Goal: Use online tool/utility: Utilize a website feature to perform a specific function

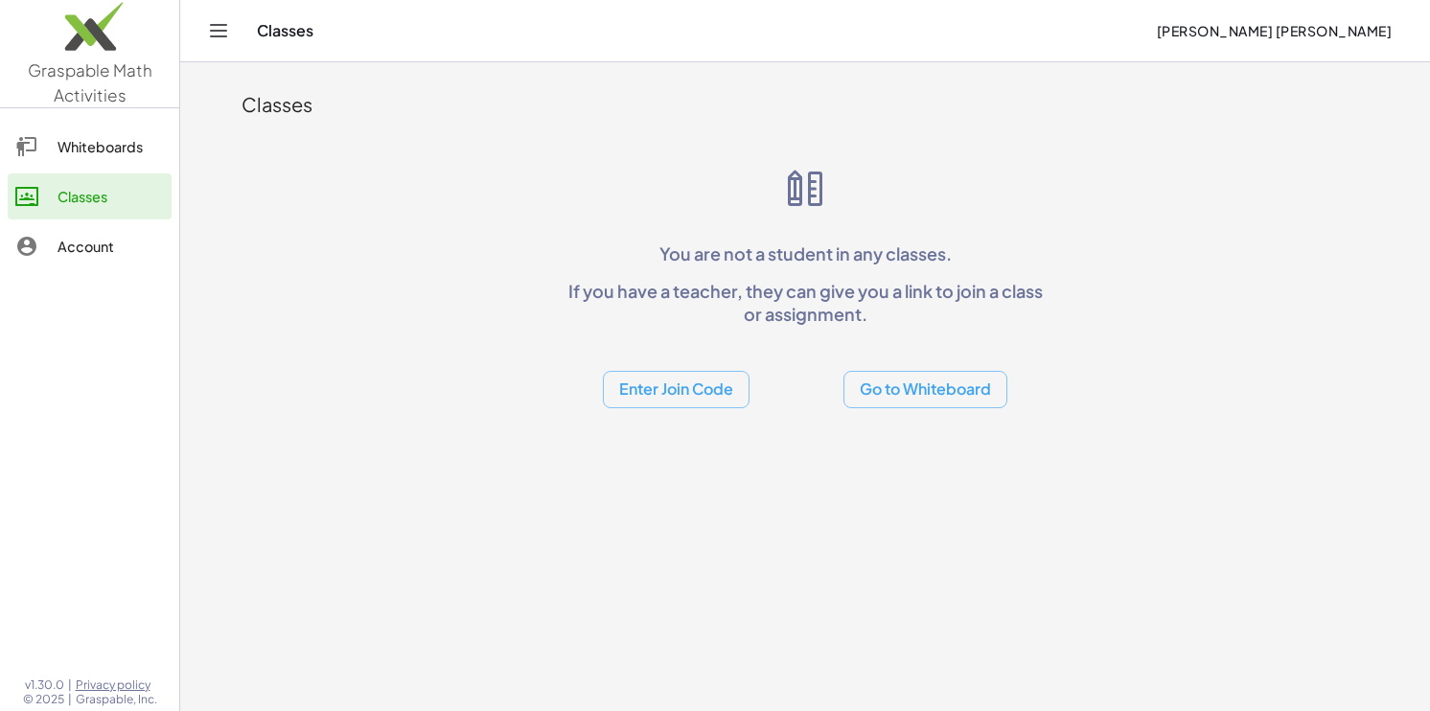
click at [125, 157] on div "Whiteboards" at bounding box center [110, 146] width 106 height 23
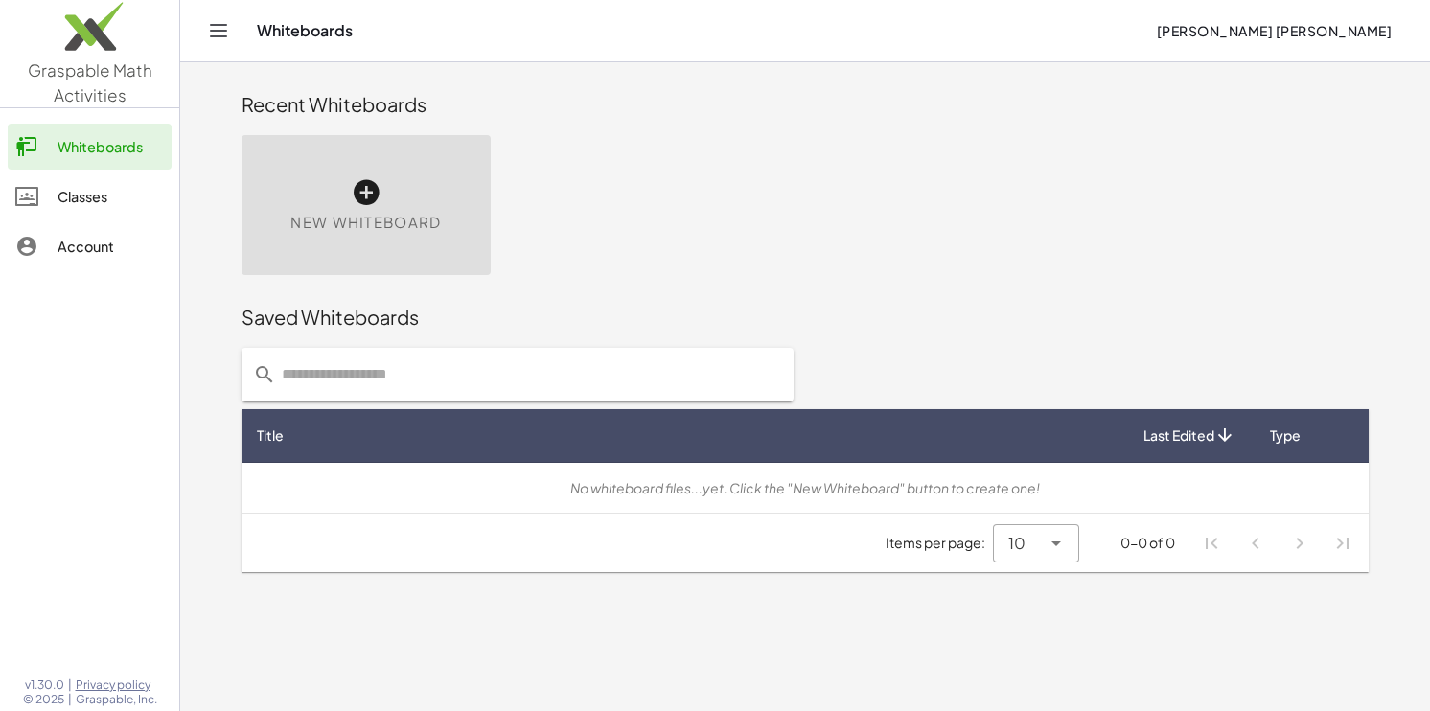
click at [387, 199] on div "New Whiteboard" at bounding box center [365, 205] width 249 height 140
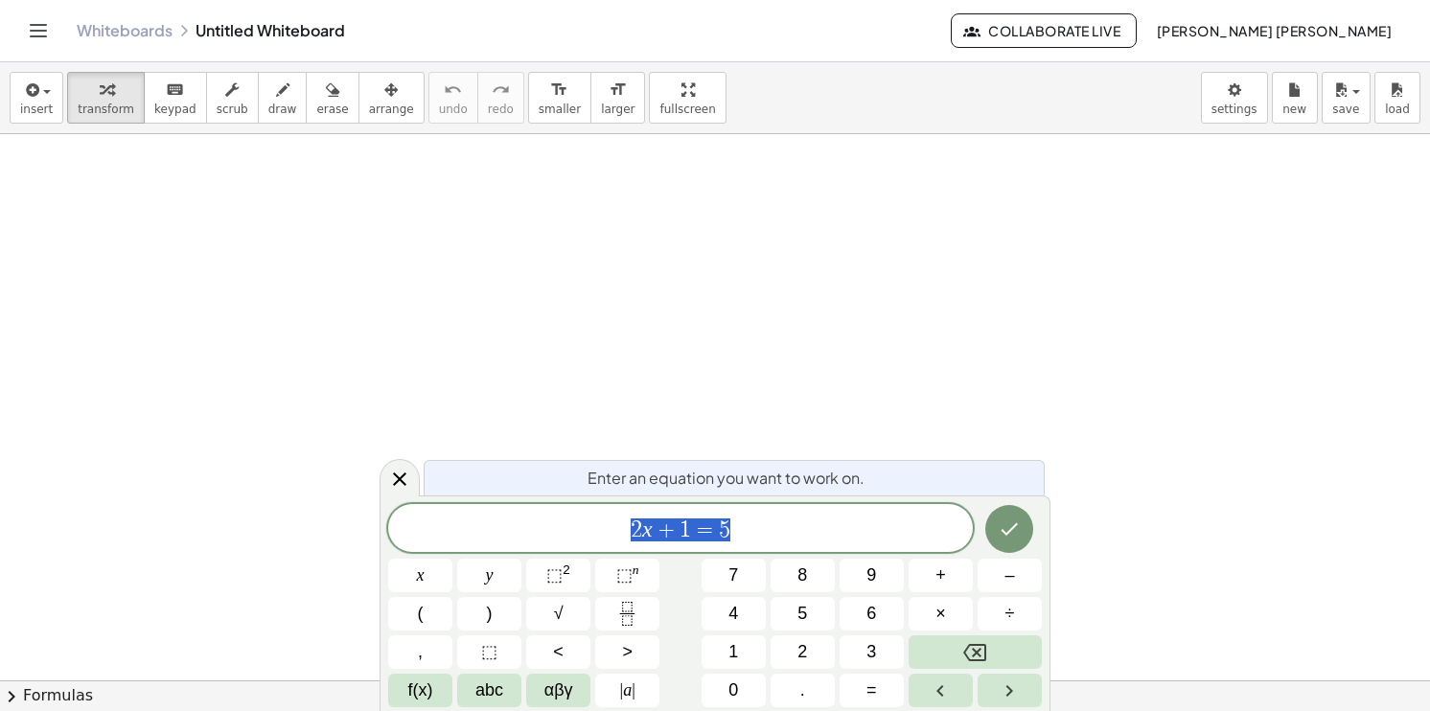
scroll to position [383, 0]
click at [755, 554] on div "2 x + 1 = 5 x y ⬚ 2 ⬚ n 7 8 9 + – ( ) √ 4 5 6 × ÷ , ⬚ < > 1 2 3 f(x) abc αβγ | …" at bounding box center [715, 605] width 654 height 203
click at [691, 523] on span "=" at bounding box center [705, 529] width 28 height 23
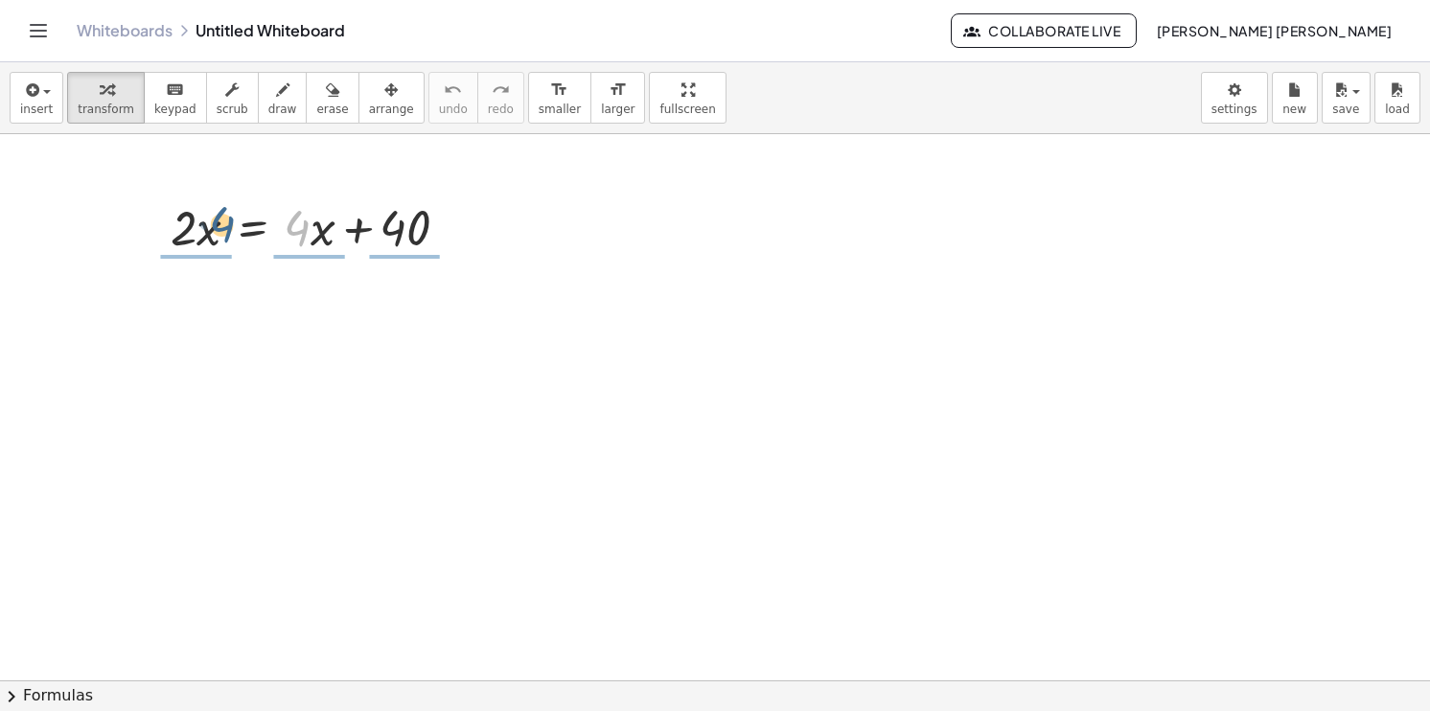
drag, startPoint x: 303, startPoint y: 235, endPoint x: 229, endPoint y: 226, distance: 74.3
click at [229, 226] on div at bounding box center [317, 226] width 312 height 65
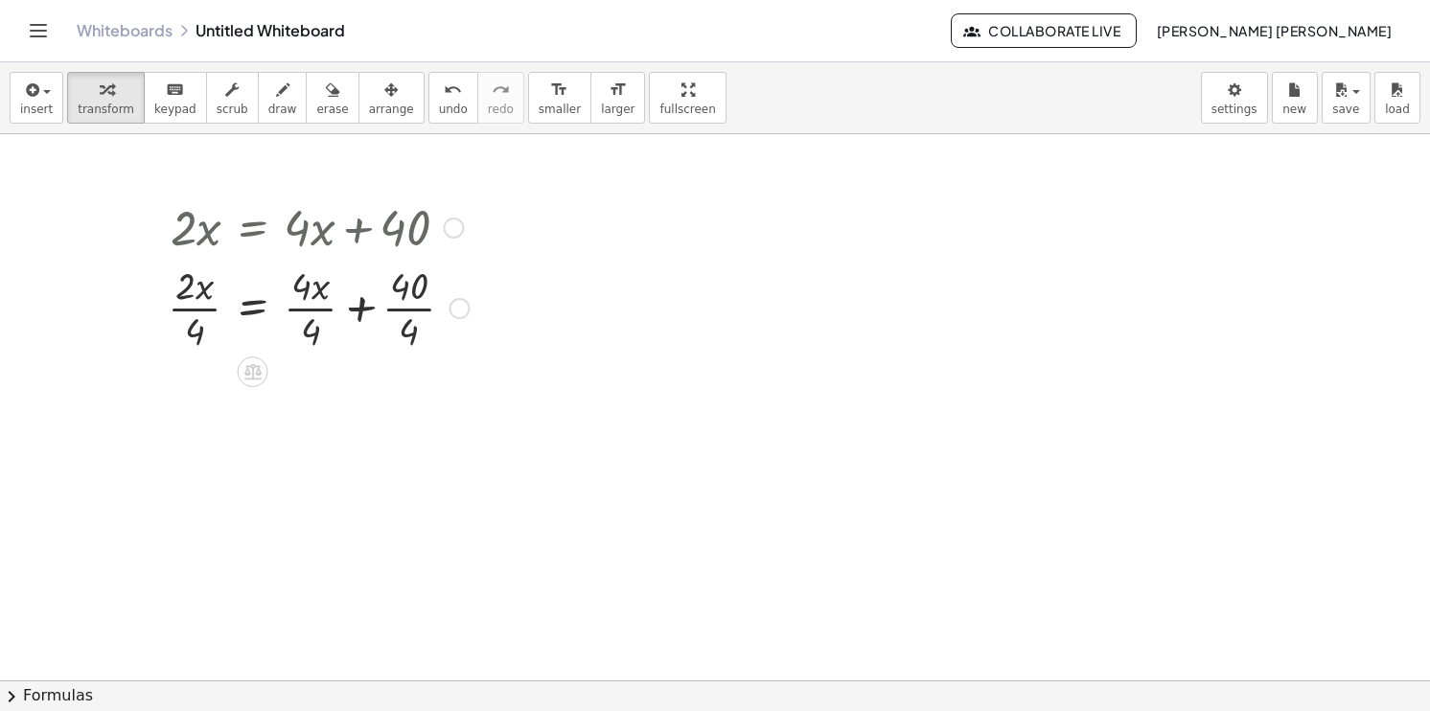
click at [306, 308] on div at bounding box center [318, 307] width 321 height 96
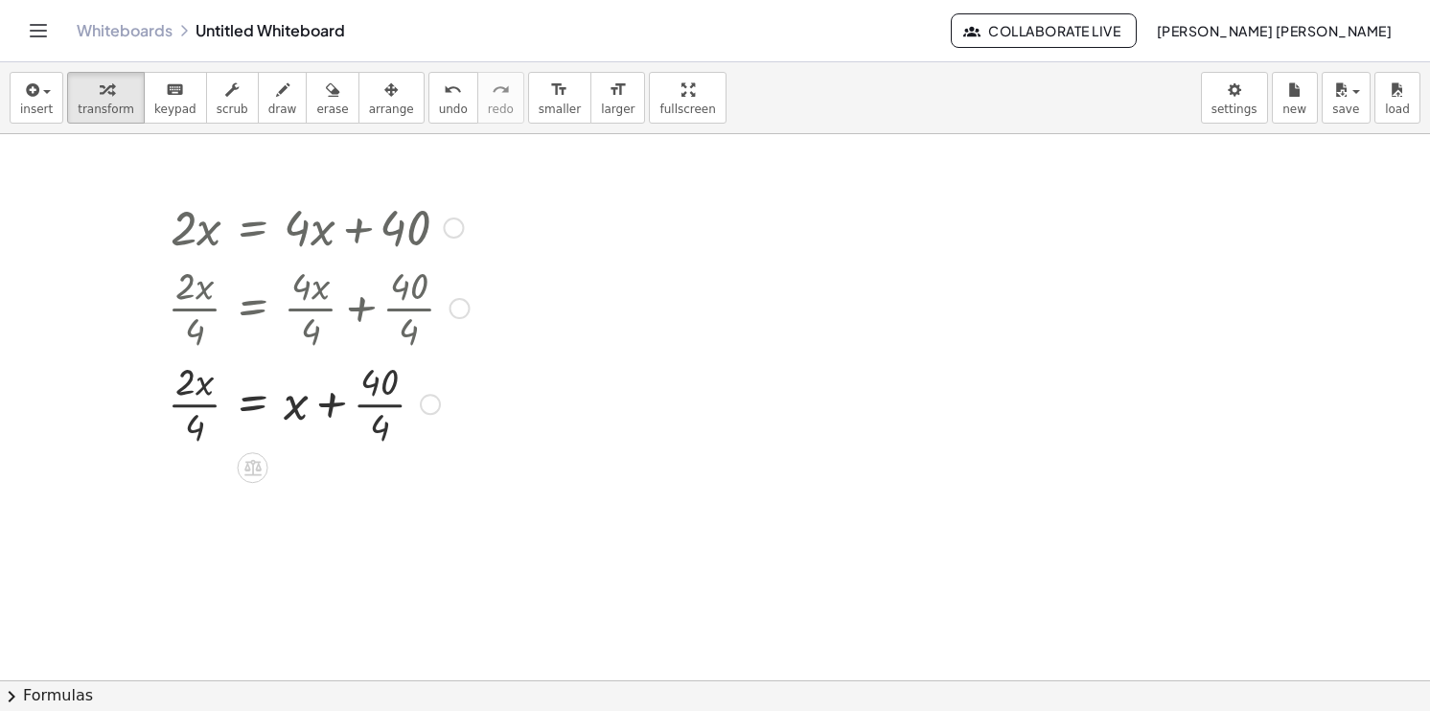
click at [208, 404] on div at bounding box center [318, 403] width 321 height 96
click at [377, 403] on div at bounding box center [318, 403] width 321 height 96
drag, startPoint x: 293, startPoint y: 411, endPoint x: 217, endPoint y: 404, distance: 77.0
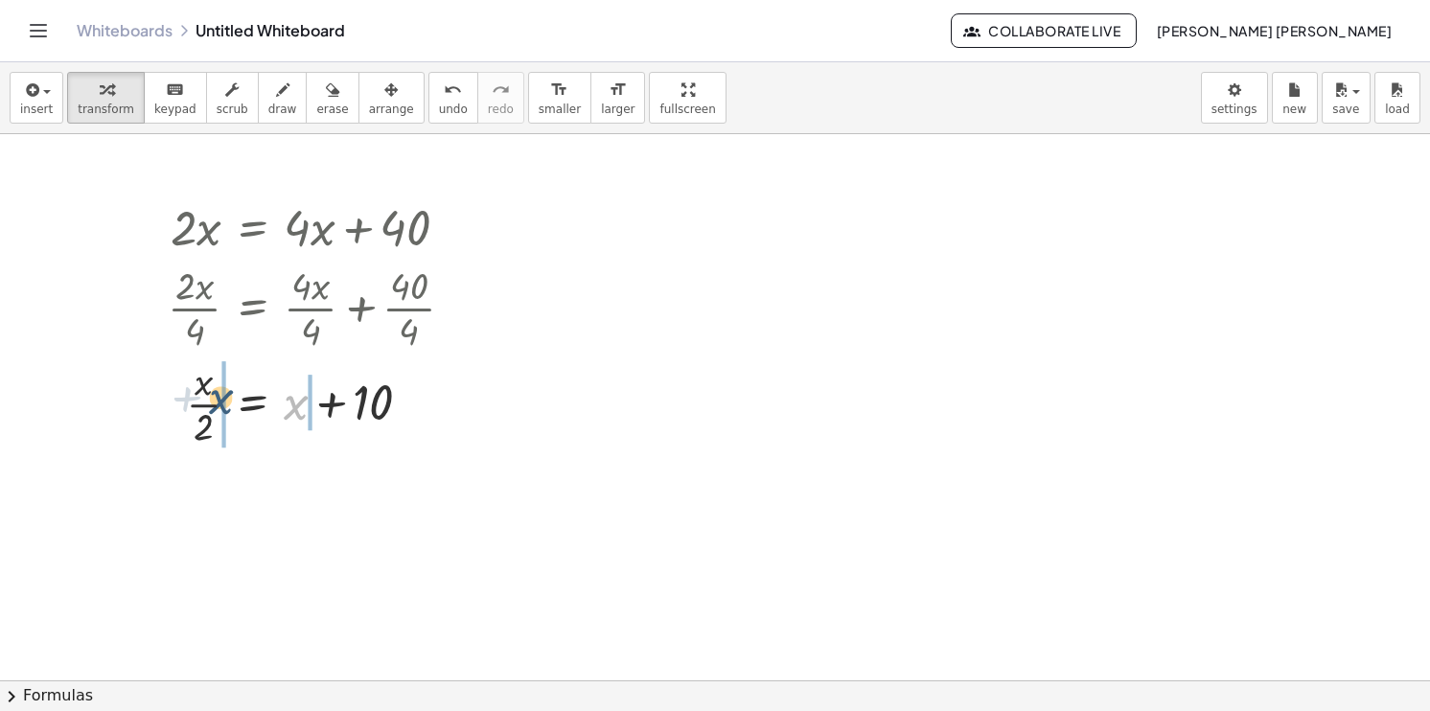
click at [217, 404] on div at bounding box center [318, 403] width 321 height 96
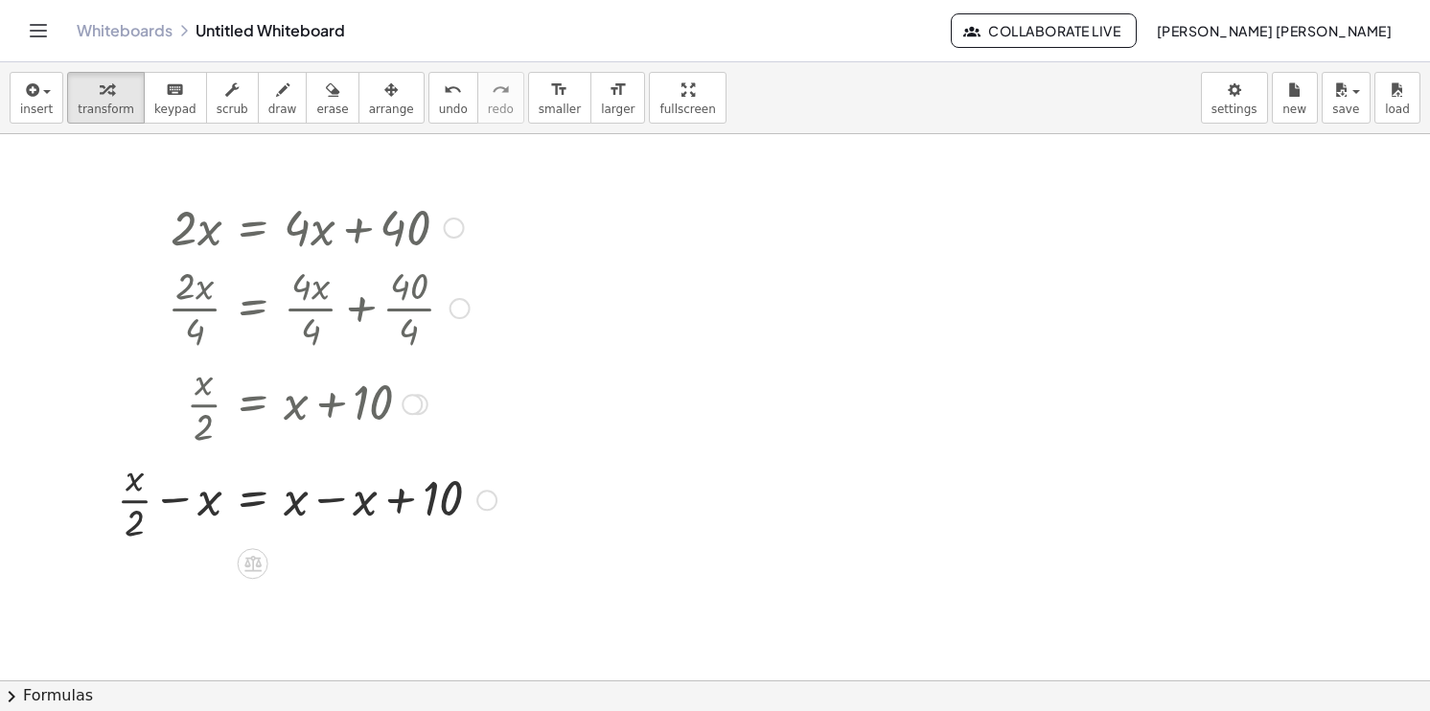
click at [137, 495] on div at bounding box center [306, 498] width 399 height 96
click at [172, 505] on div at bounding box center [306, 498] width 399 height 96
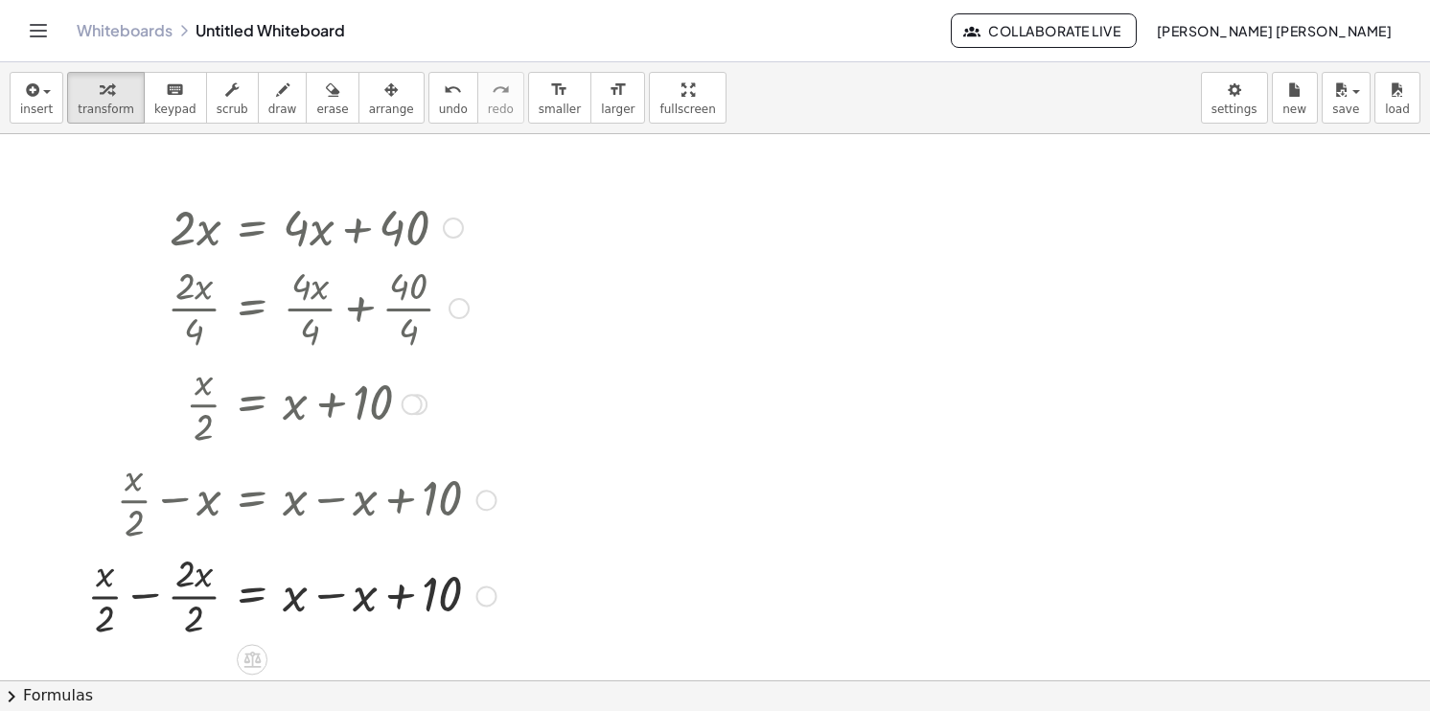
click at [192, 596] on div at bounding box center [292, 594] width 428 height 96
click at [192, 596] on div at bounding box center [306, 594] width 399 height 96
click at [135, 598] on div at bounding box center [292, 594] width 428 height 96
click at [135, 598] on div at bounding box center [306, 594] width 400 height 96
click at [175, 597] on div at bounding box center [306, 594] width 400 height 96
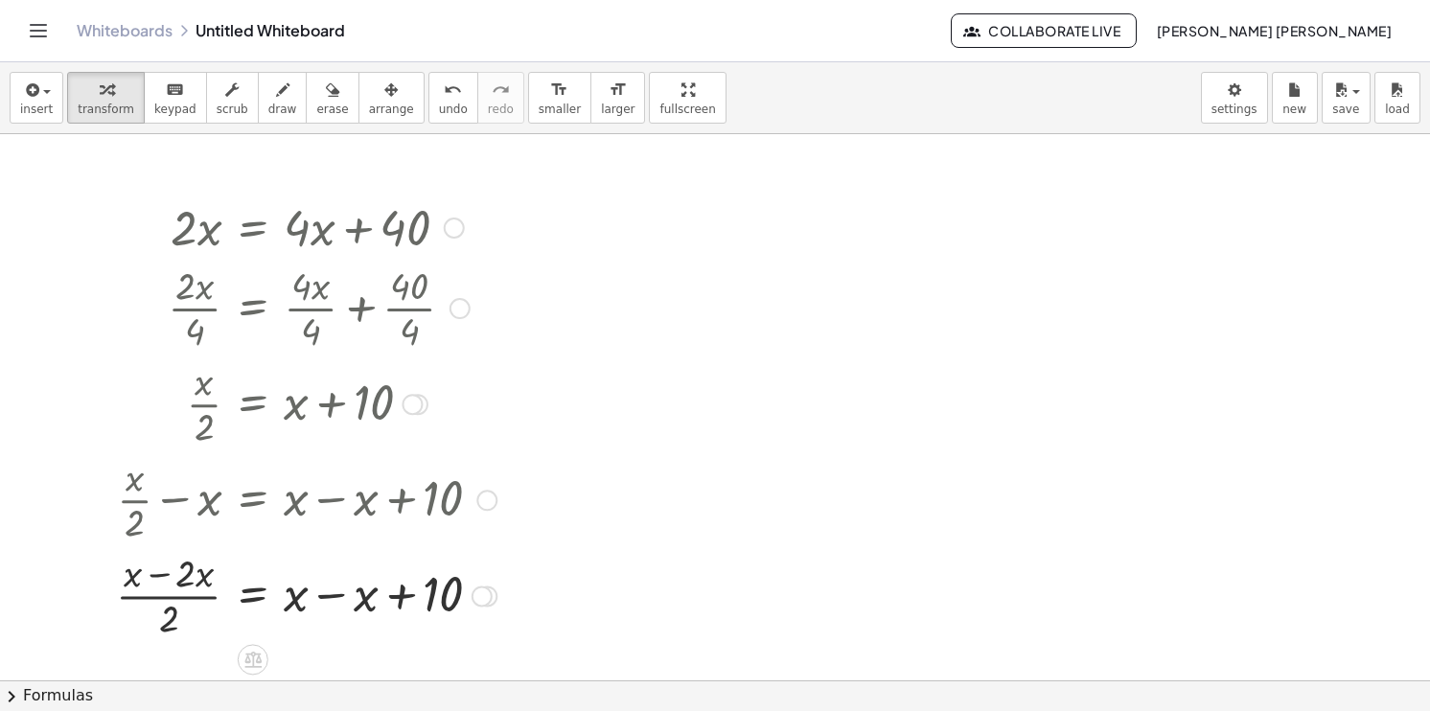
click at [175, 597] on div at bounding box center [306, 594] width 400 height 96
click at [180, 583] on div at bounding box center [306, 594] width 400 height 96
click at [180, 605] on div at bounding box center [306, 594] width 400 height 96
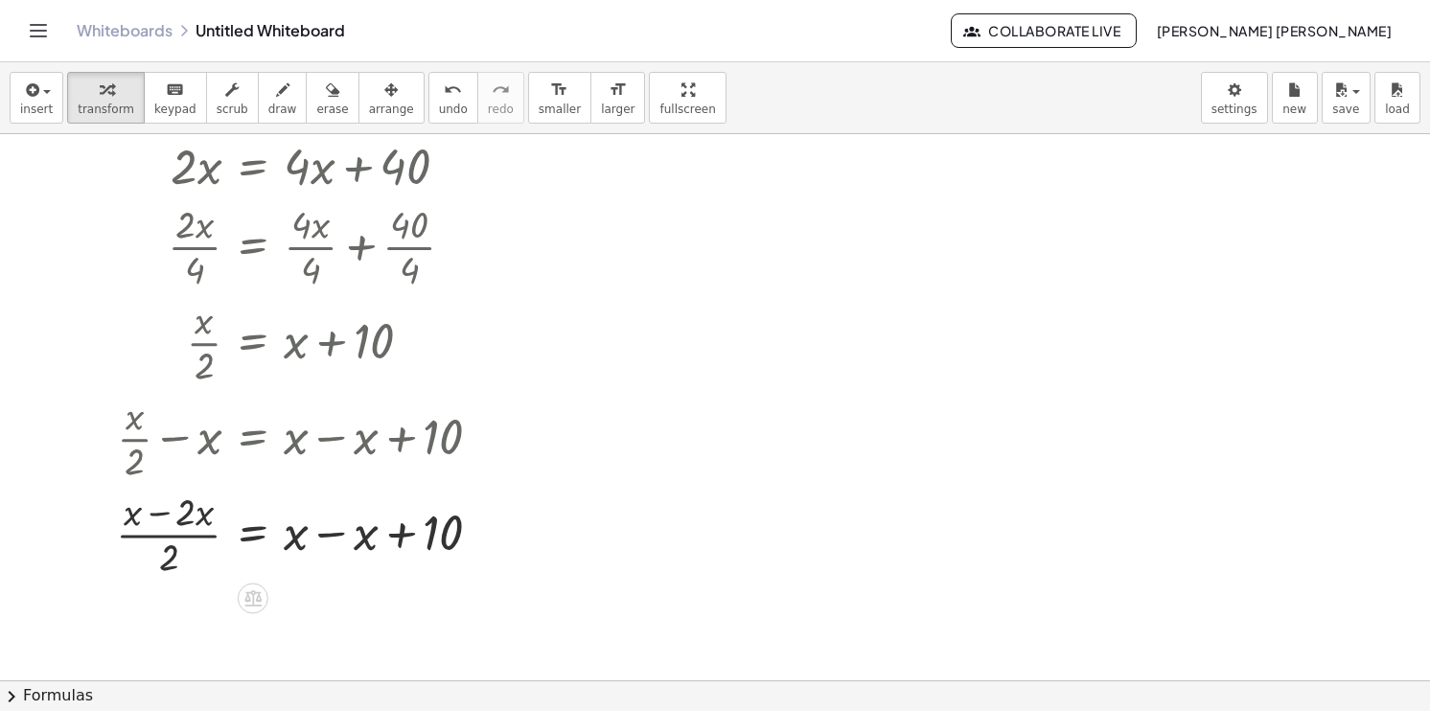
scroll to position [479, 0]
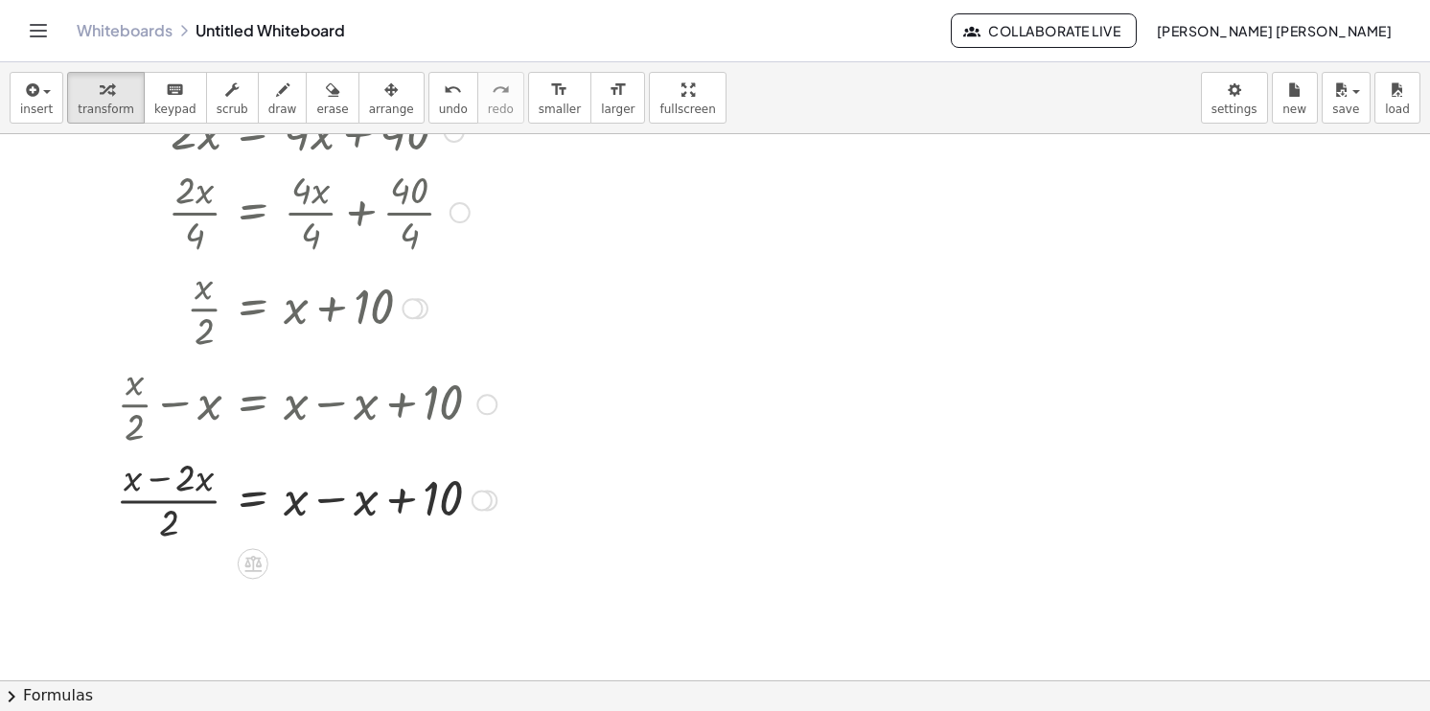
click at [336, 500] on div at bounding box center [306, 498] width 400 height 96
click at [253, 500] on div "x = + 10 x + x − x · 2 · 2 · · ( + − )" at bounding box center [253, 500] width 0 height 0
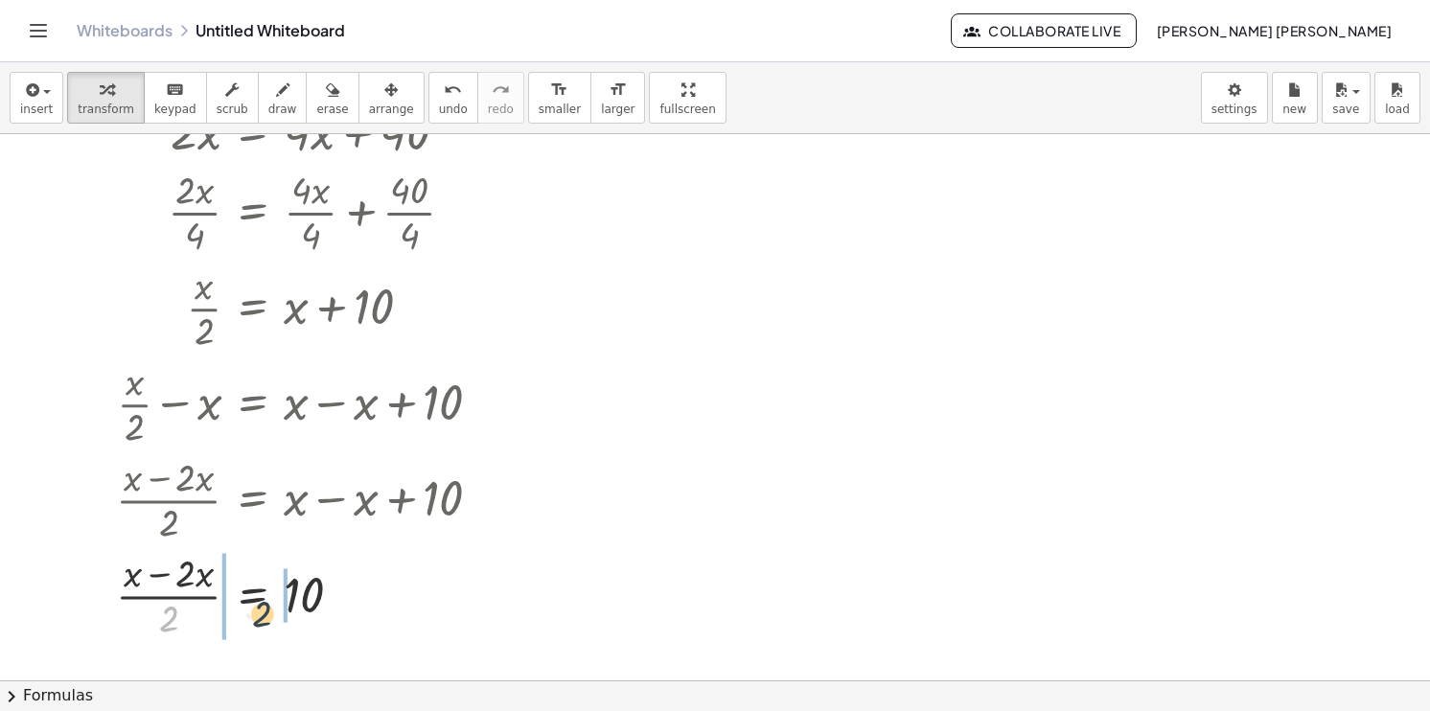
drag, startPoint x: 203, startPoint y: 621, endPoint x: 302, endPoint y: 604, distance: 100.2
click at [302, 604] on div at bounding box center [306, 594] width 400 height 96
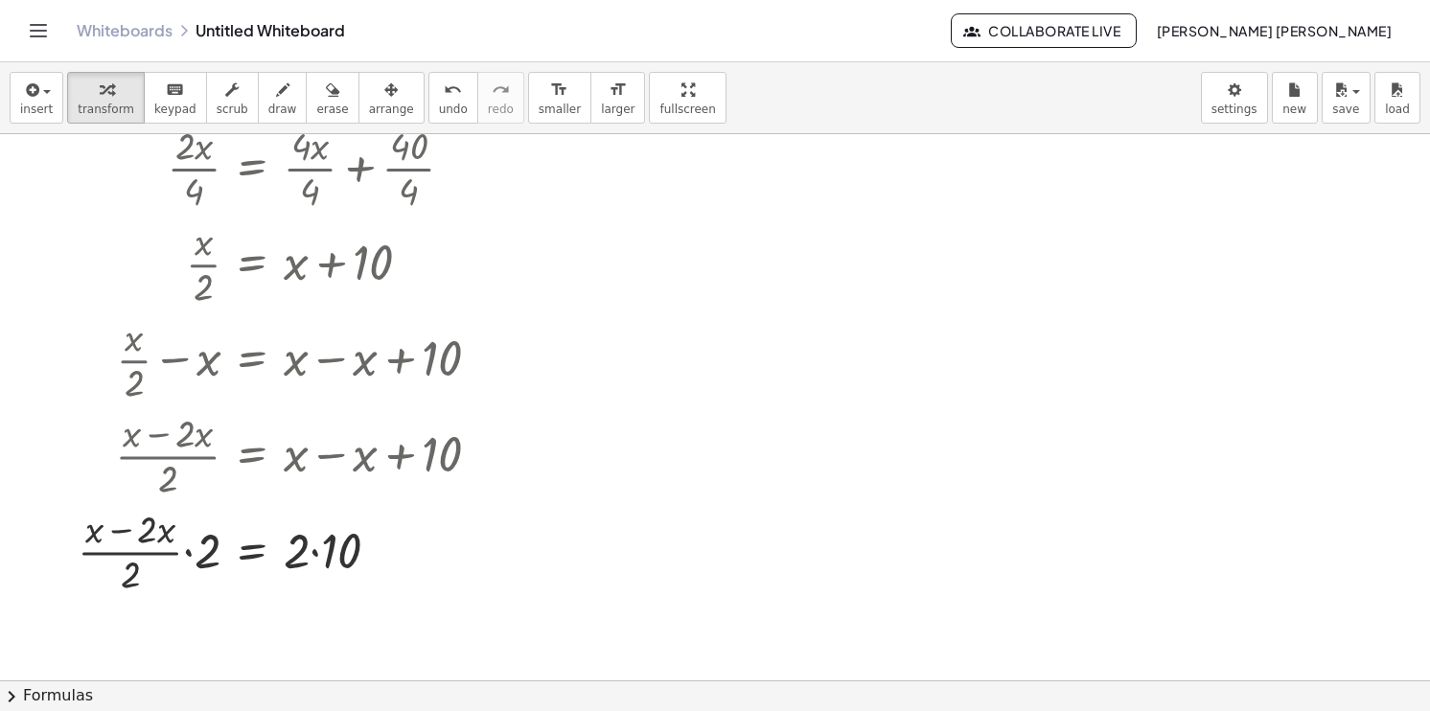
scroll to position [547, 0]
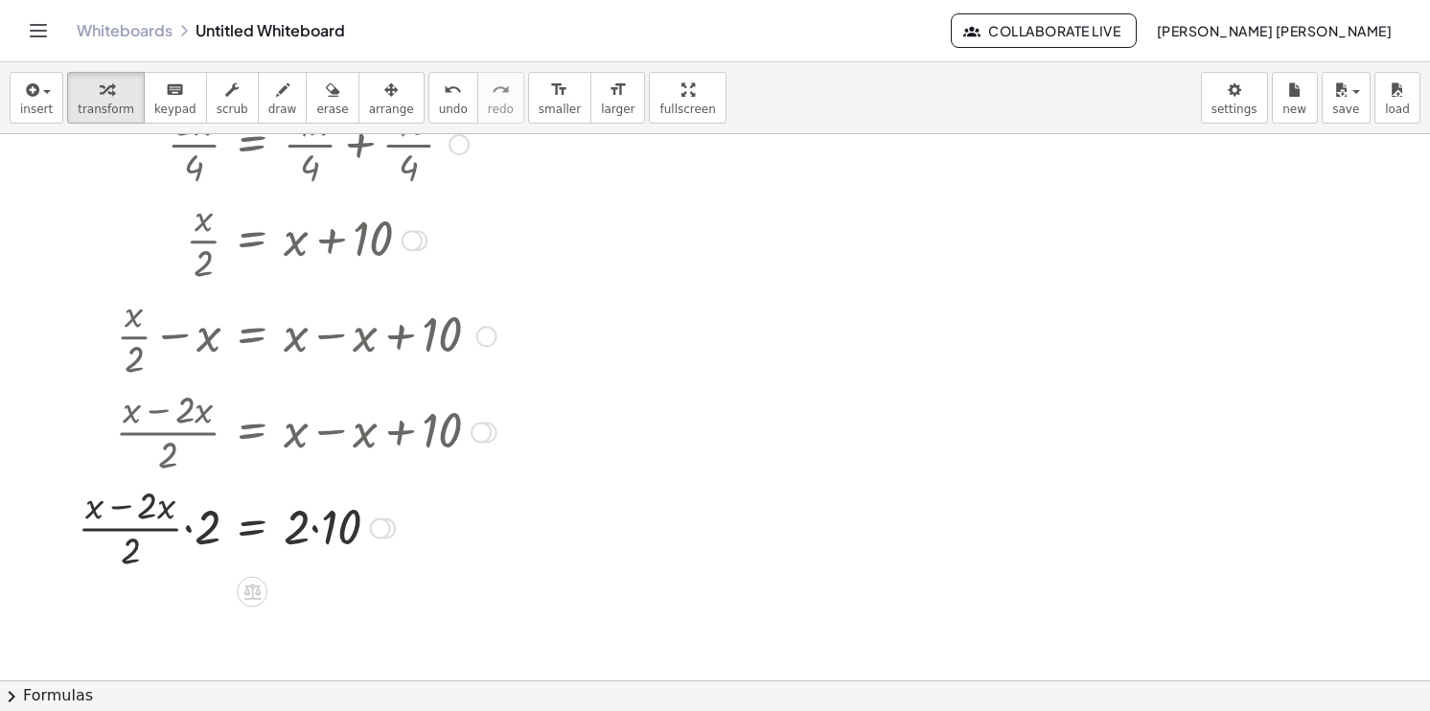
click at [315, 529] on div at bounding box center [287, 526] width 438 height 96
click at [188, 529] on div at bounding box center [287, 526] width 438 height 96
click at [188, 529] on div at bounding box center [278, 526] width 455 height 102
click at [160, 532] on div at bounding box center [278, 526] width 455 height 102
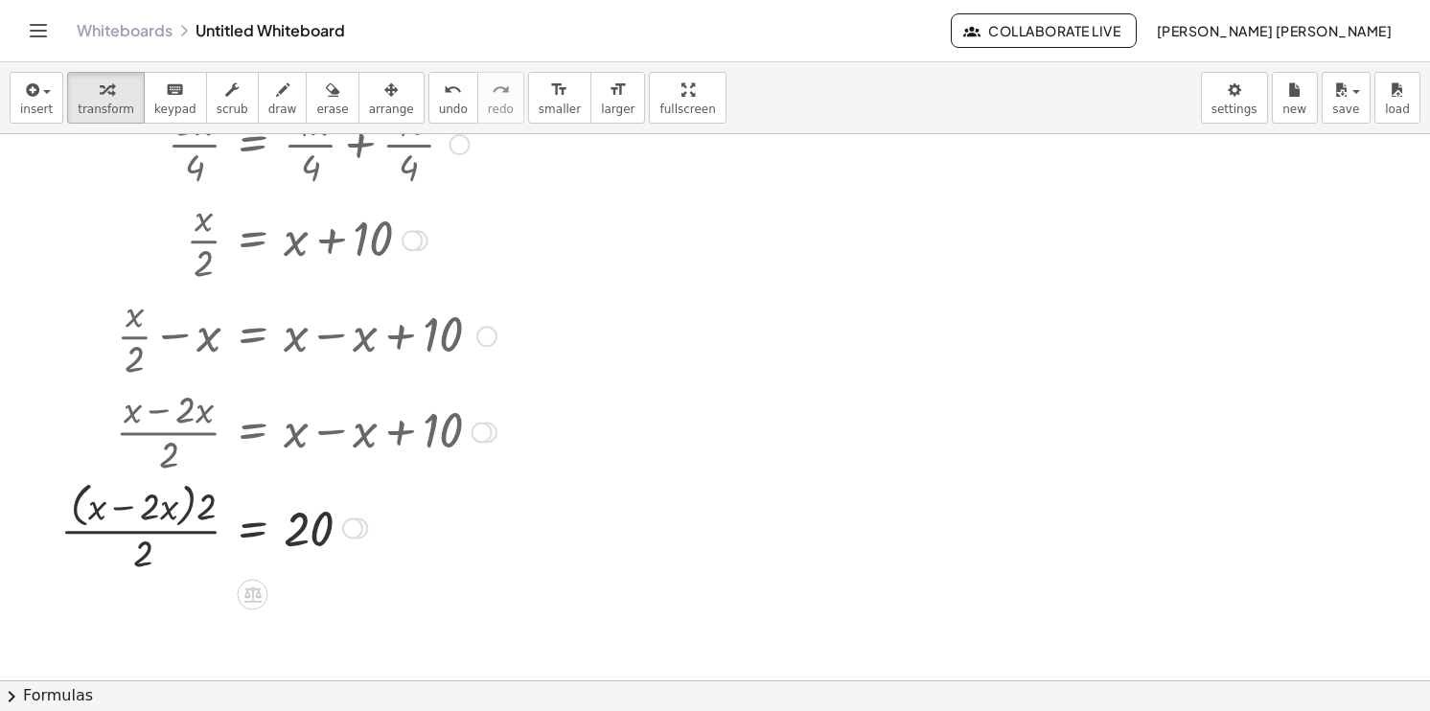
click at [160, 532] on div at bounding box center [278, 526] width 455 height 102
click at [188, 516] on div at bounding box center [278, 526] width 455 height 102
click at [202, 516] on div at bounding box center [278, 526] width 455 height 102
click at [202, 516] on div at bounding box center [285, 526] width 439 height 96
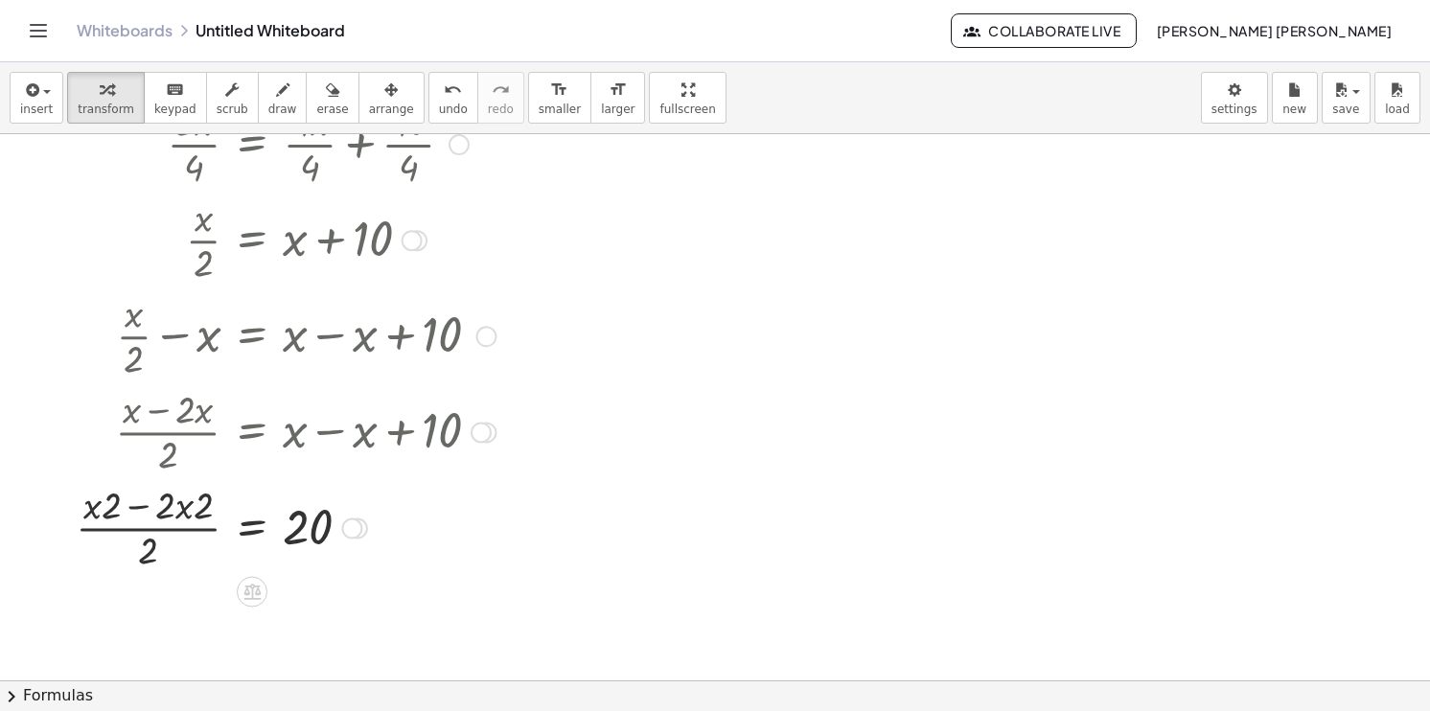
click at [208, 508] on div at bounding box center [285, 526] width 439 height 96
click at [208, 511] on div at bounding box center [285, 526] width 439 height 96
click at [167, 515] on div at bounding box center [285, 526] width 439 height 96
click at [177, 526] on div at bounding box center [285, 526] width 439 height 96
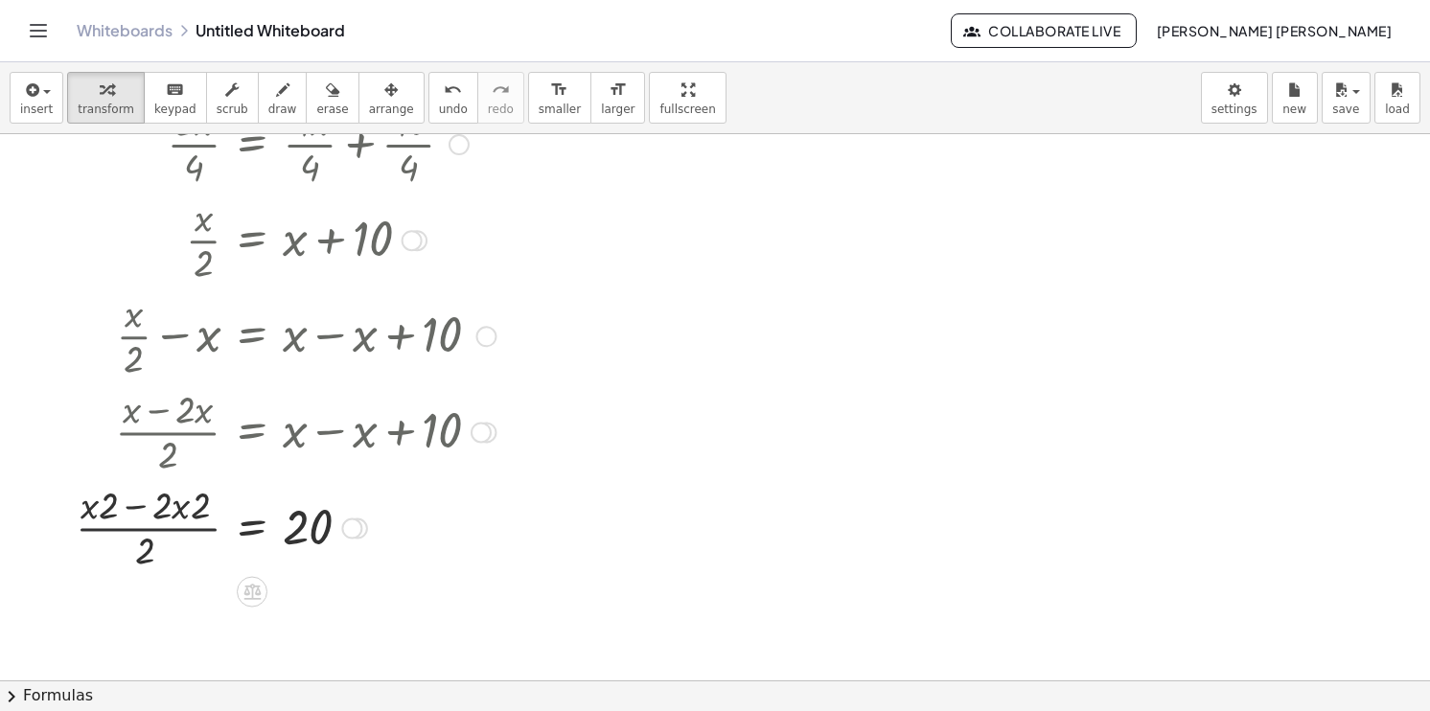
click at [177, 526] on div at bounding box center [285, 526] width 439 height 96
click at [177, 531] on div at bounding box center [285, 526] width 439 height 96
drag, startPoint x: 149, startPoint y: 551, endPoint x: 218, endPoint y: 515, distance: 78.0
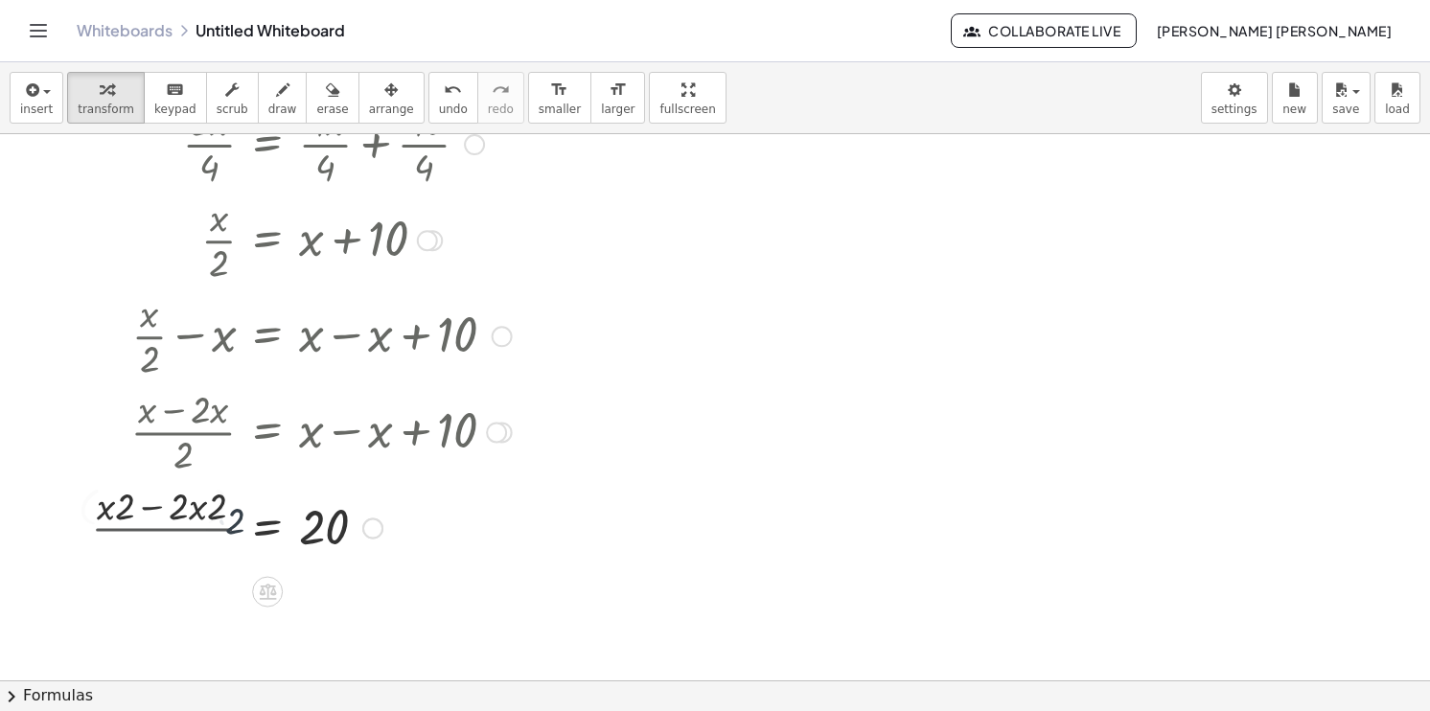
click at [217, 514] on div at bounding box center [246, 526] width 550 height 96
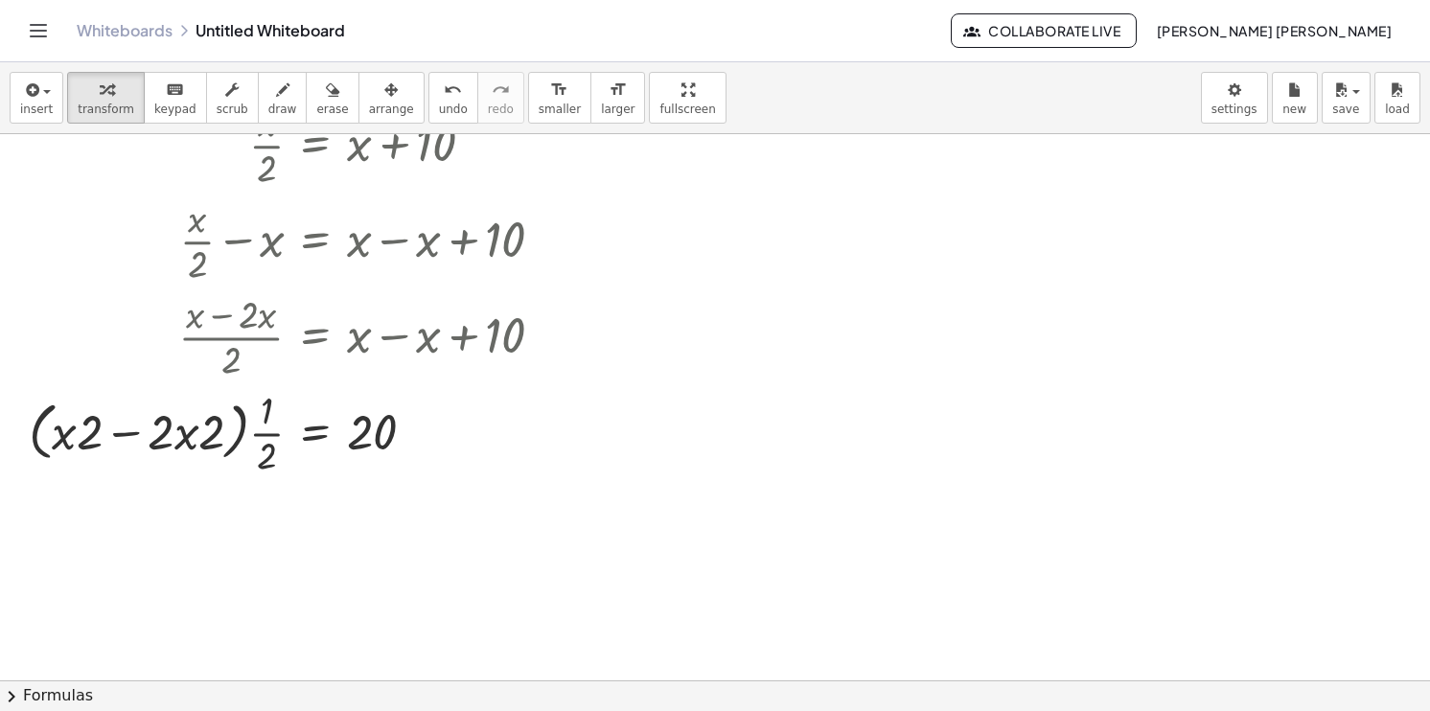
scroll to position [643, 0]
click at [267, 441] on div at bounding box center [294, 430] width 550 height 96
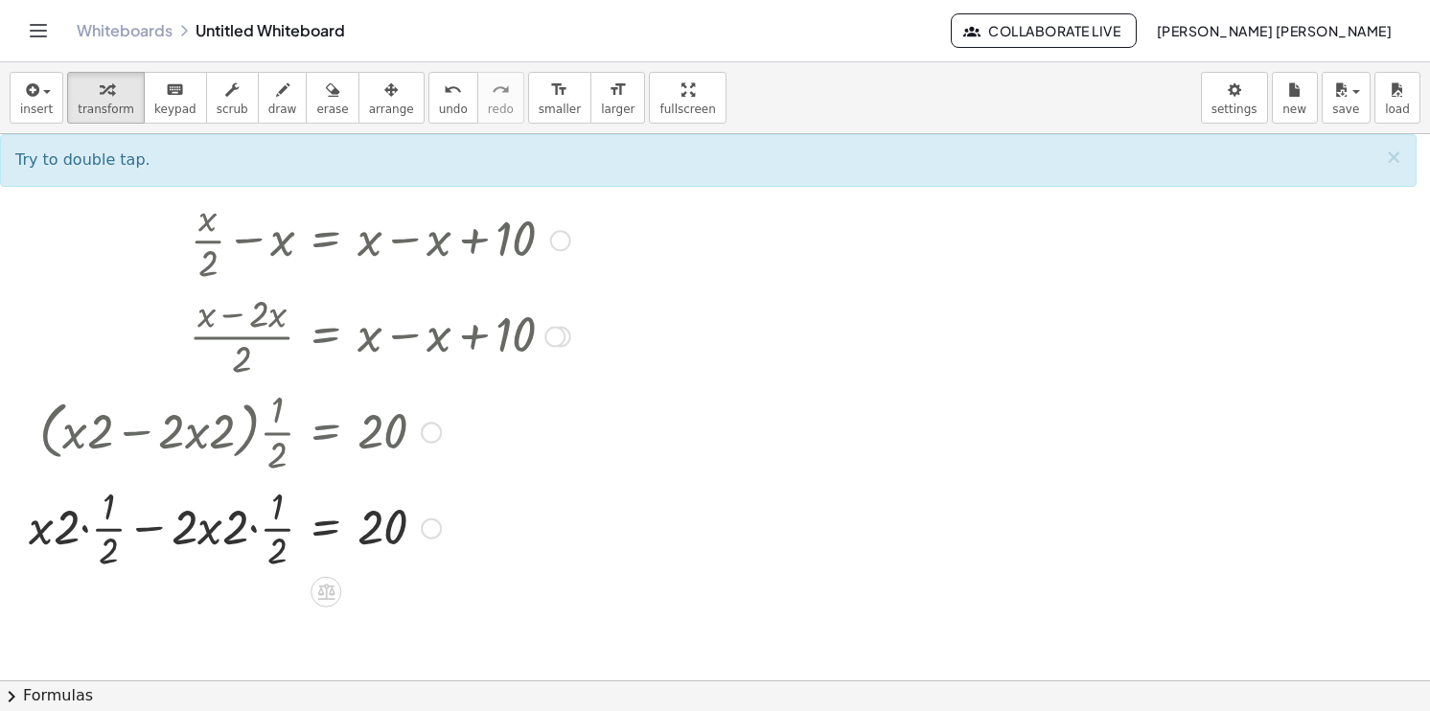
click at [73, 530] on div at bounding box center [299, 526] width 561 height 96
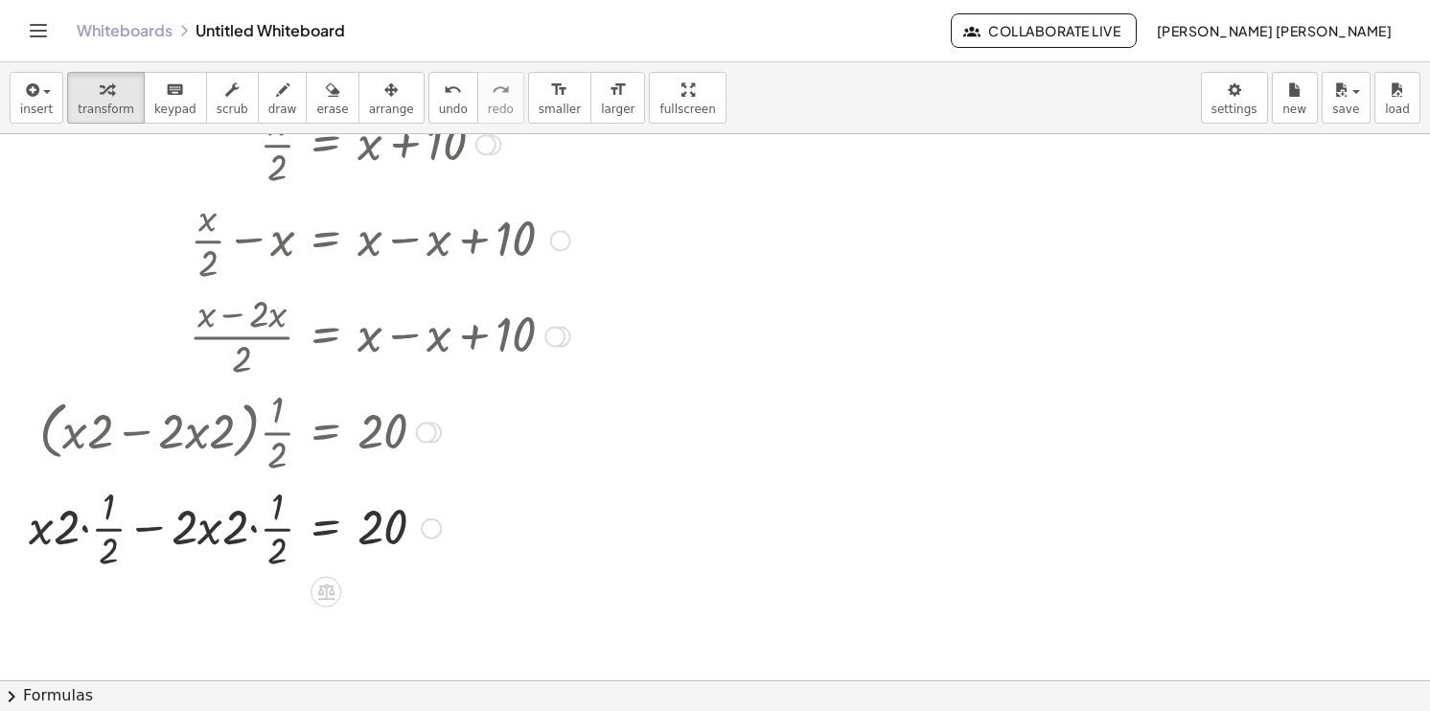
click at [76, 530] on div at bounding box center [299, 526] width 561 height 96
click at [100, 531] on div at bounding box center [299, 526] width 561 height 96
click at [104, 533] on div at bounding box center [299, 526] width 561 height 96
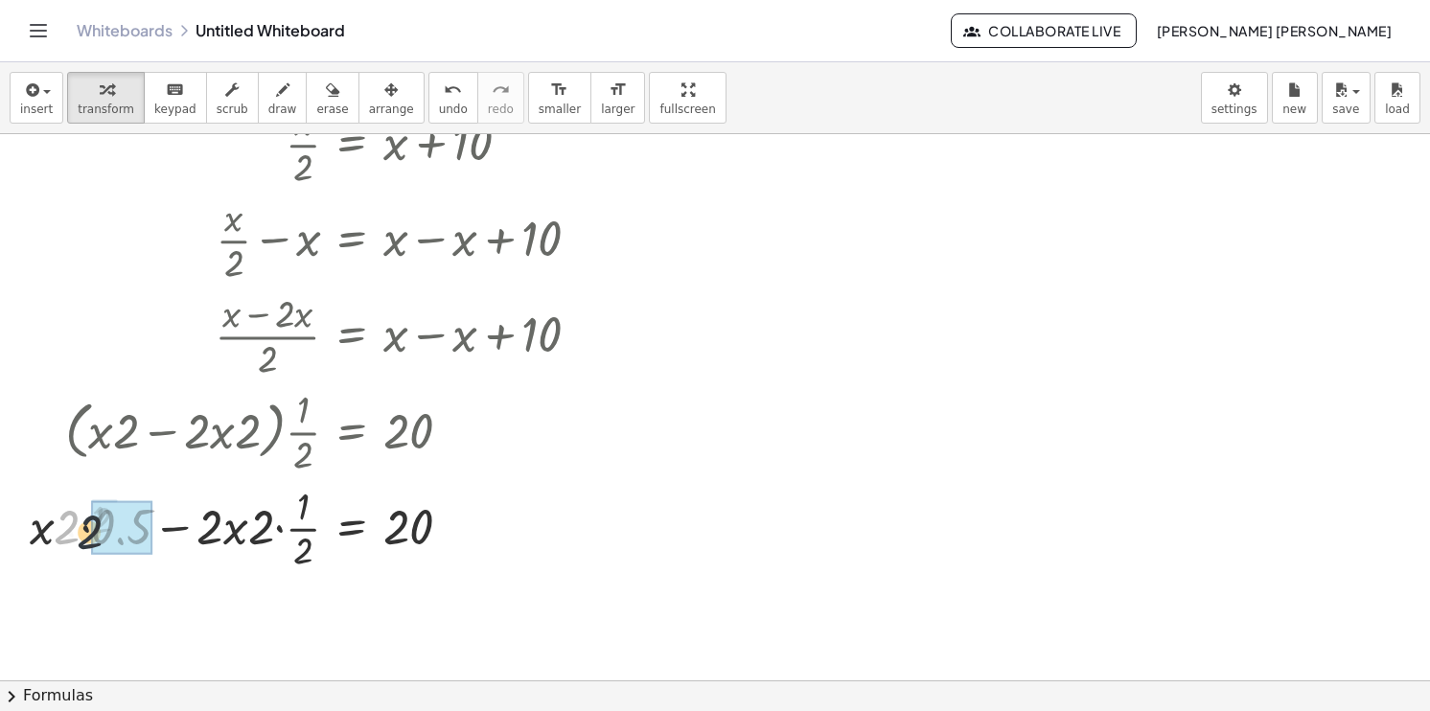
drag, startPoint x: 79, startPoint y: 530, endPoint x: 100, endPoint y: 535, distance: 21.6
drag, startPoint x: 147, startPoint y: 525, endPoint x: 114, endPoint y: 521, distance: 32.8
drag, startPoint x: 256, startPoint y: 534, endPoint x: 224, endPoint y: 536, distance: 31.7
drag, startPoint x: 243, startPoint y: 533, endPoint x: 287, endPoint y: 537, distance: 44.2
click at [287, 537] on div at bounding box center [331, 526] width 550 height 96
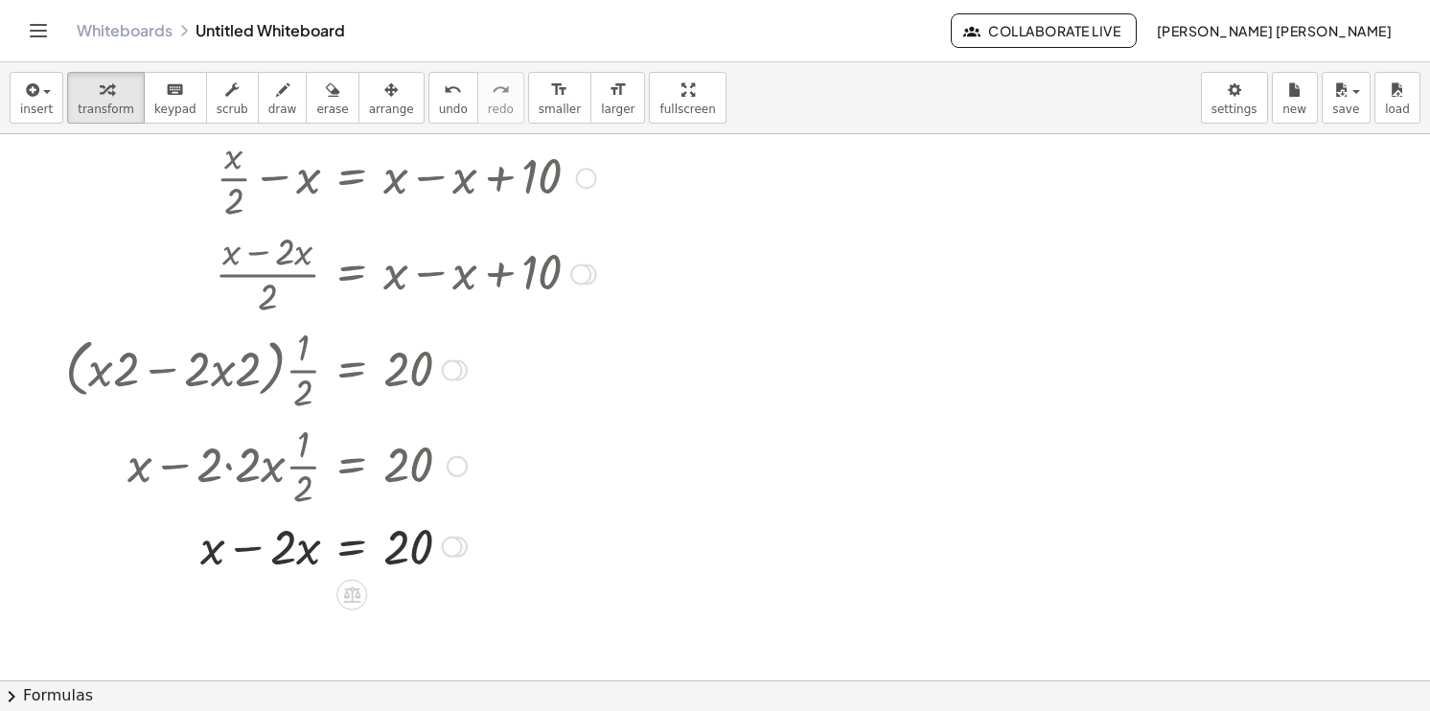
scroll to position [739, 0]
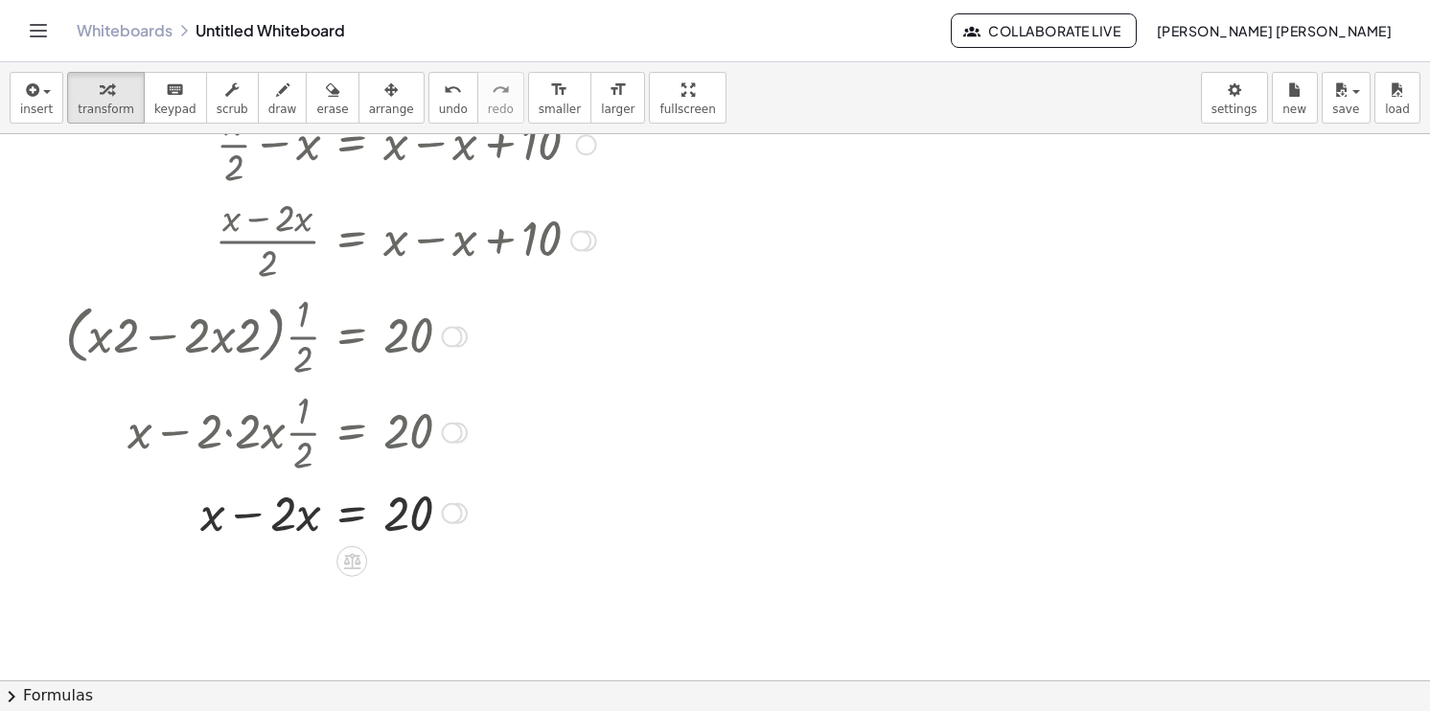
click at [241, 508] on div at bounding box center [331, 511] width 550 height 65
click at [241, 509] on div at bounding box center [331, 511] width 550 height 63
click at [283, 580] on div at bounding box center [331, 576] width 550 height 63
click at [290, 585] on div at bounding box center [331, 576] width 550 height 63
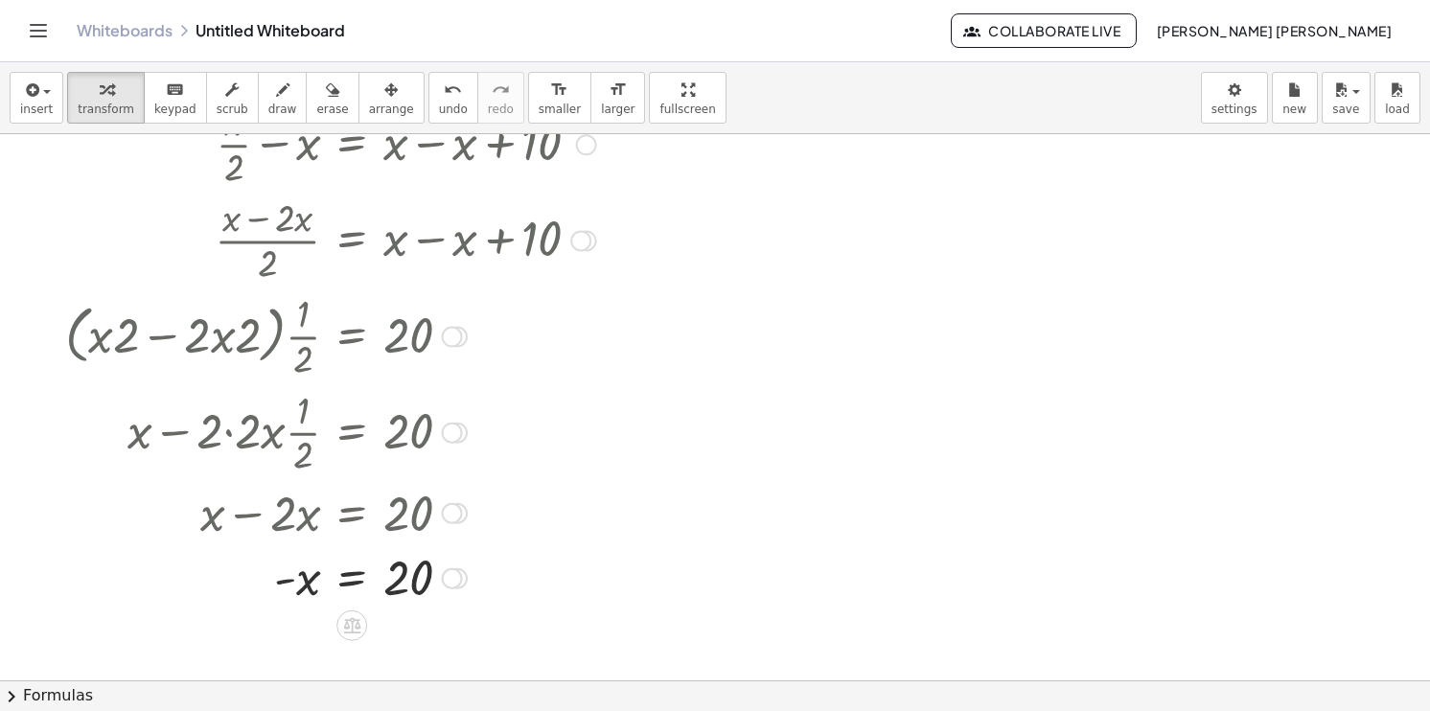
click at [299, 585] on div at bounding box center [331, 576] width 550 height 63
click at [319, 581] on div at bounding box center [331, 576] width 550 height 63
click at [368, 581] on div at bounding box center [331, 576] width 550 height 63
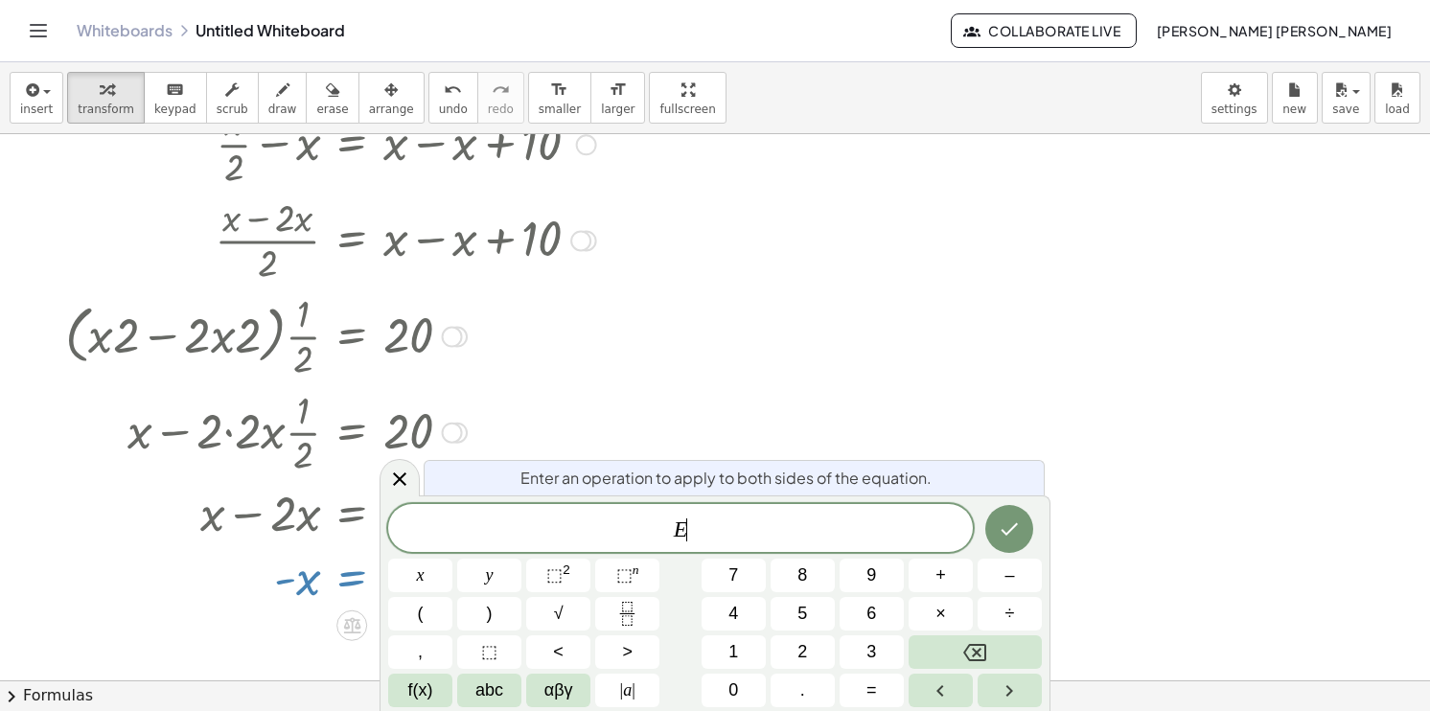
click at [275, 564] on div at bounding box center [331, 576] width 550 height 63
click at [198, 564] on div at bounding box center [331, 576] width 550 height 63
click at [781, 372] on div at bounding box center [715, 216] width 1430 height 1642
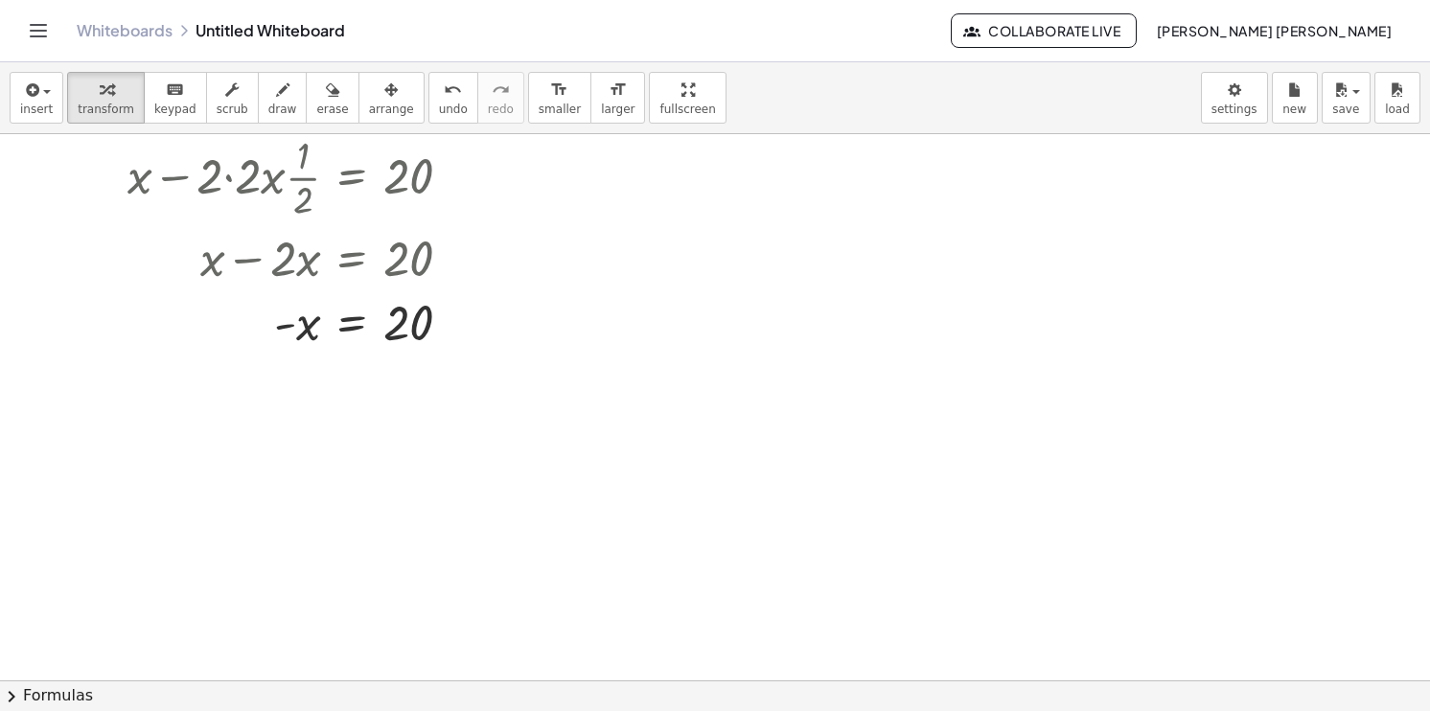
scroll to position [1026, 0]
